Goal: Navigation & Orientation: Understand site structure

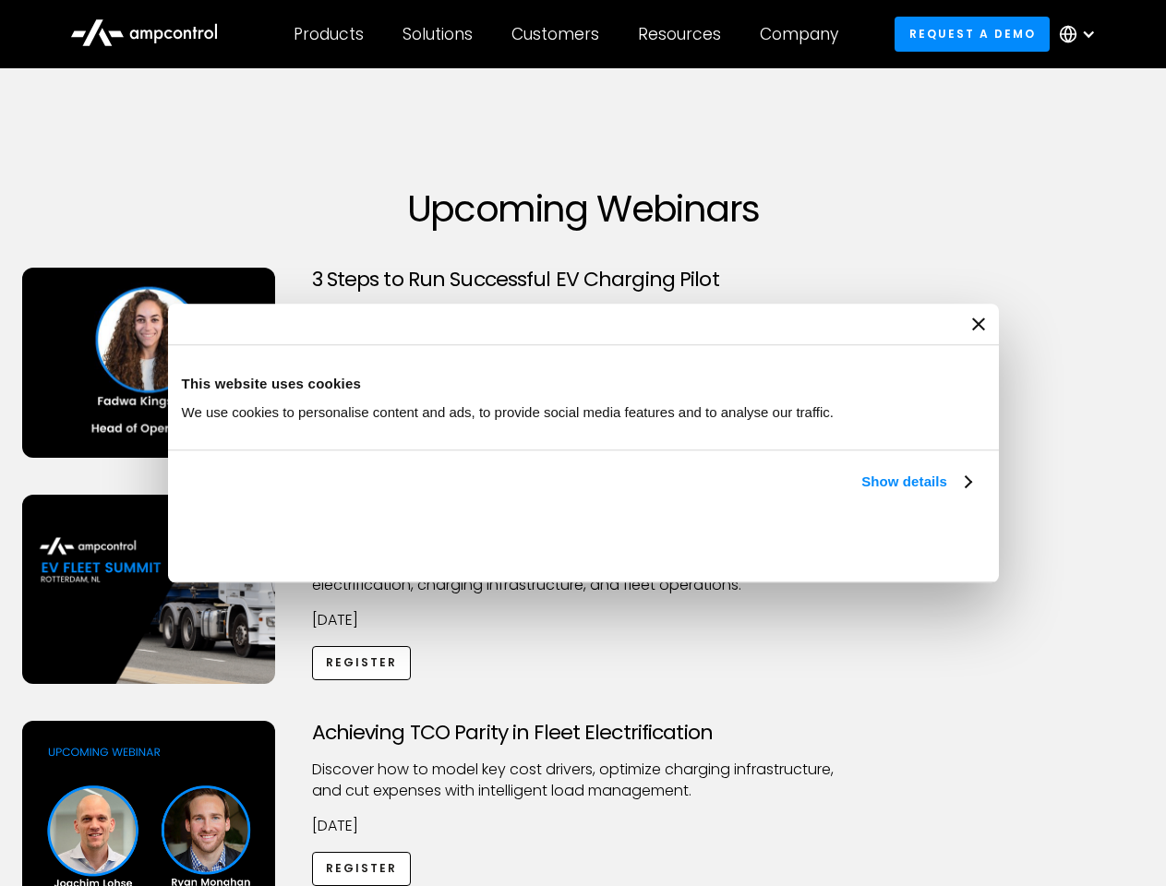
click at [861, 493] on link "Show details" at bounding box center [915, 482] width 109 height 22
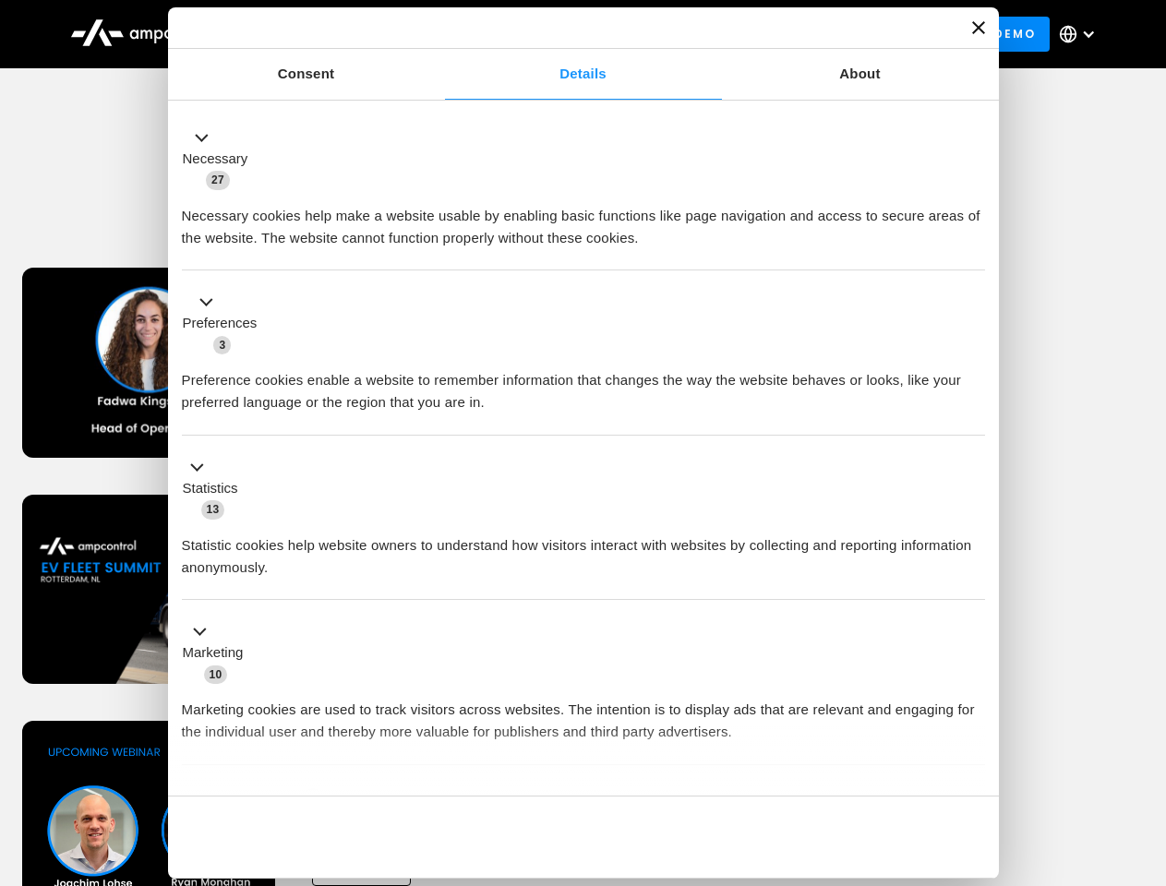
click at [973, 249] on div "Necessary cookies help make a website usable by enabling basic functions like p…" at bounding box center [583, 220] width 803 height 58
click at [1145, 744] on div "Achieving TCO Parity in Fleet Electrification Discover how to model key cost dr…" at bounding box center [583, 866] width 1159 height 290
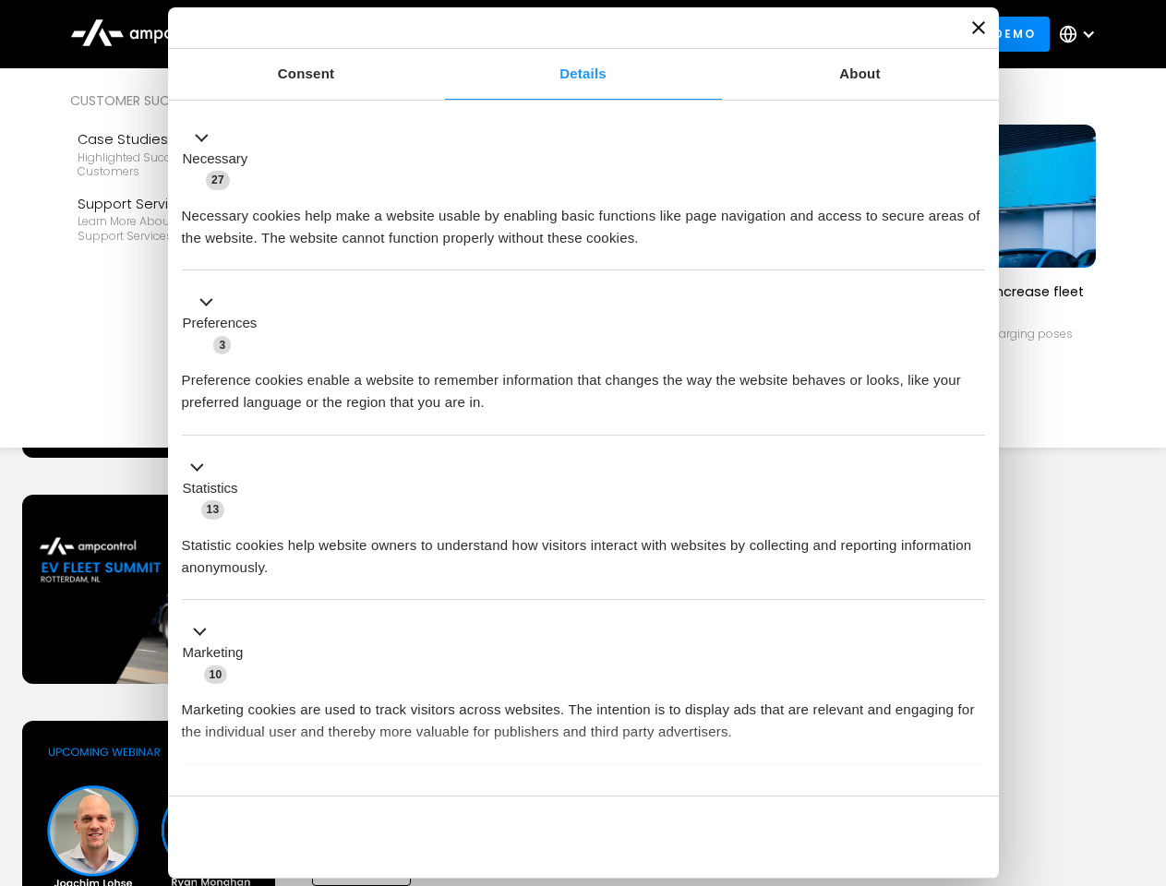
click at [568, 34] on div "Customers" at bounding box center [555, 34] width 88 height 20
click at [328, 34] on div "Products" at bounding box center [328, 34] width 70 height 20
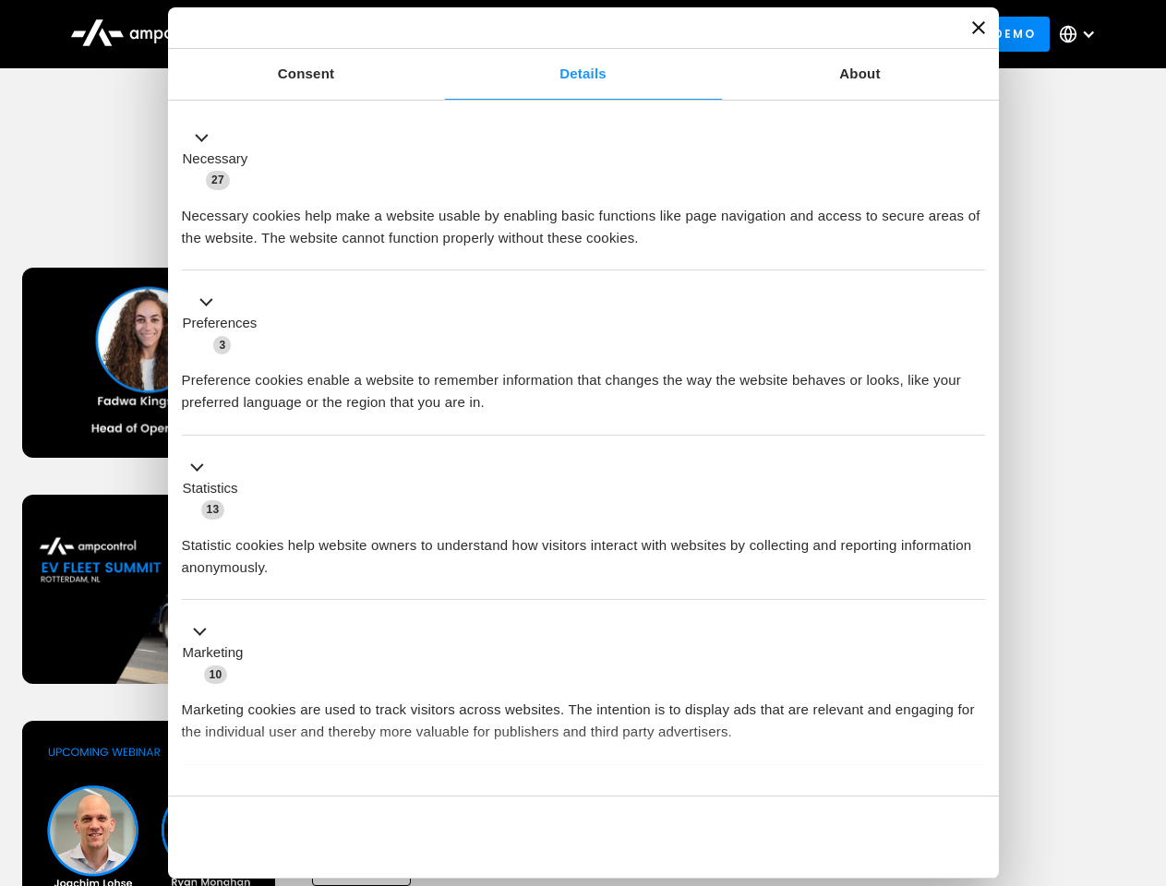
click at [438, 34] on div "Solutions" at bounding box center [437, 34] width 70 height 20
click at [558, 34] on div "Customers" at bounding box center [555, 34] width 88 height 20
click at [683, 34] on div "Resources" at bounding box center [679, 34] width 83 height 20
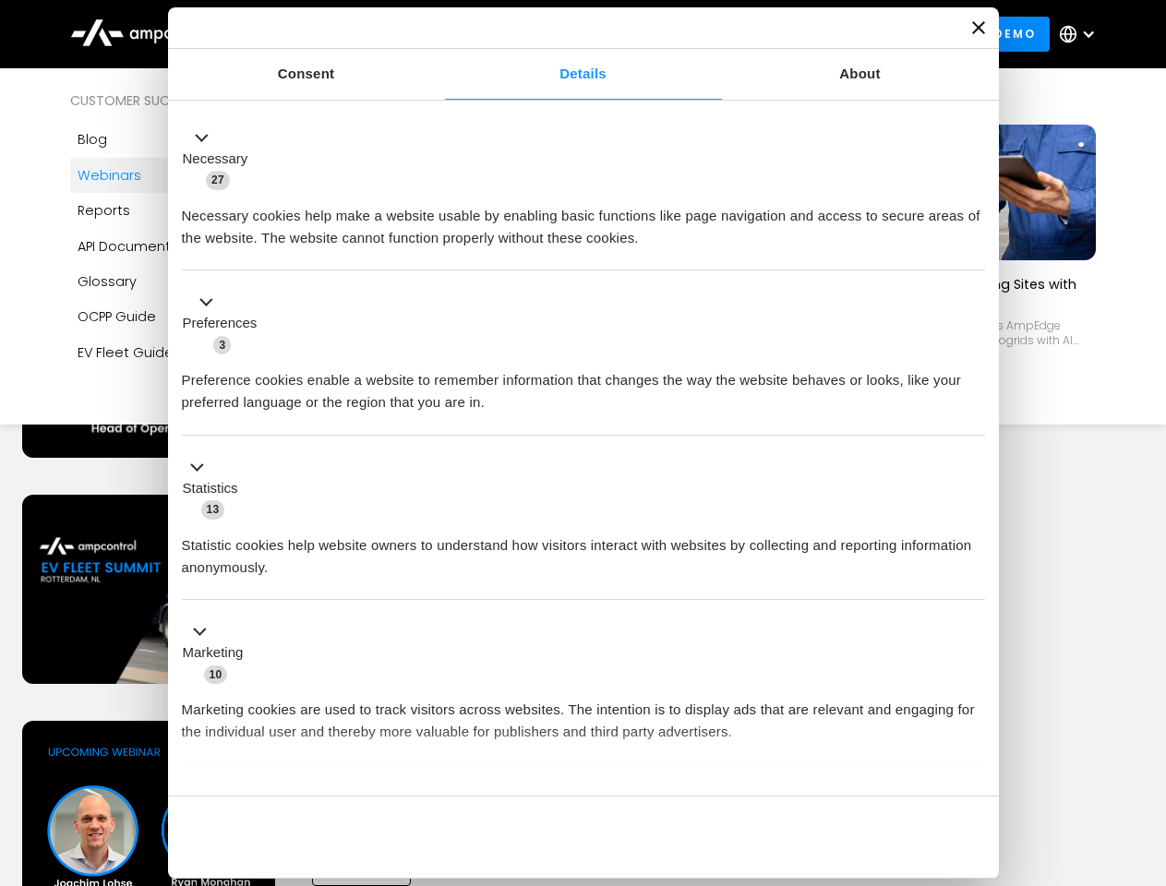
click at [805, 34] on div "Company" at bounding box center [798, 34] width 78 height 20
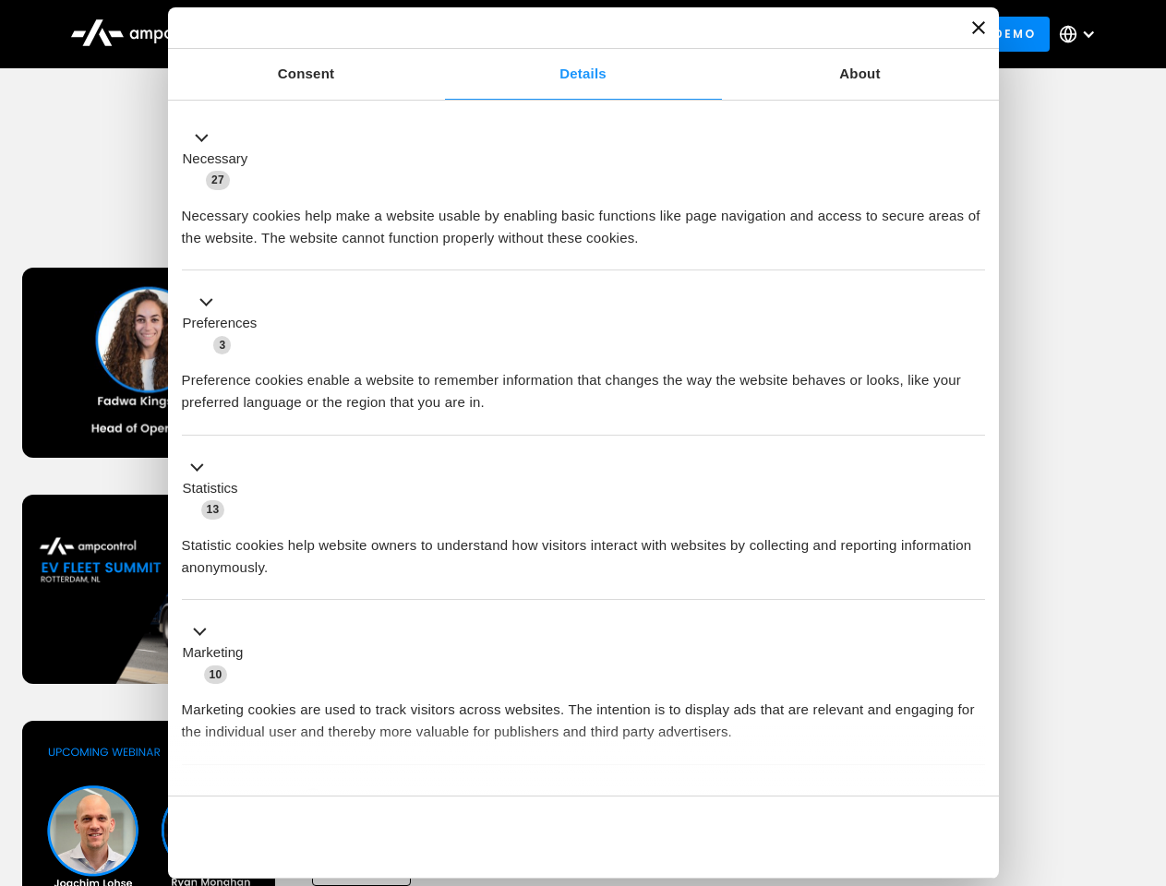
click at [1082, 34] on div at bounding box center [1088, 34] width 15 height 15
